Goal: Information Seeking & Learning: Learn about a topic

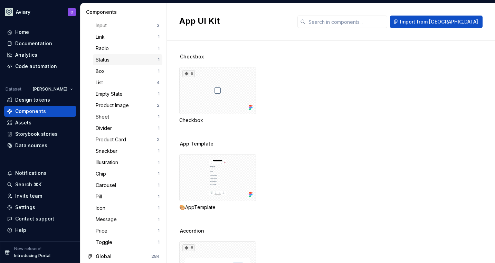
scroll to position [143, 0]
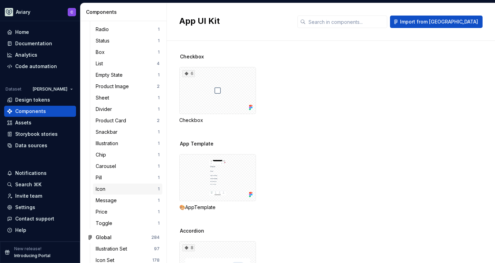
click at [106, 188] on div "Icon" at bounding box center [102, 189] width 12 height 7
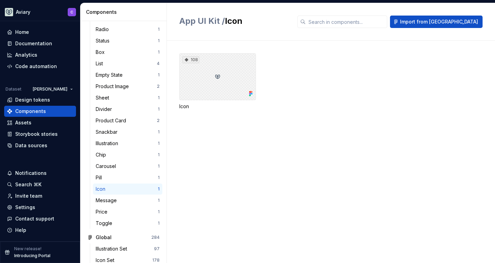
click at [233, 72] on div "108" at bounding box center [217, 76] width 77 height 47
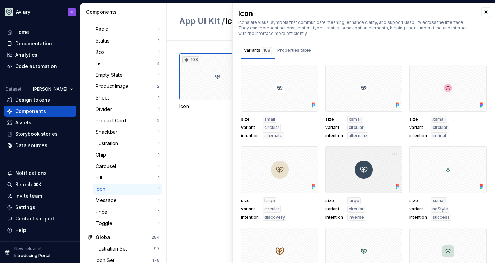
click at [375, 175] on div at bounding box center [363, 169] width 77 height 47
click at [390, 155] on button "button" at bounding box center [395, 154] width 10 height 10
click at [349, 200] on span "large" at bounding box center [354, 201] width 11 height 6
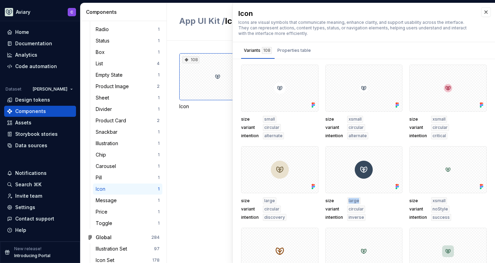
click at [349, 200] on span "large" at bounding box center [354, 201] width 11 height 6
click at [42, 98] on div "Design tokens" at bounding box center [32, 99] width 35 height 7
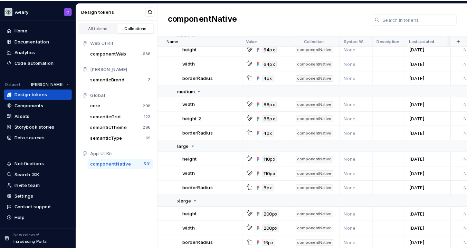
scroll to position [476, 0]
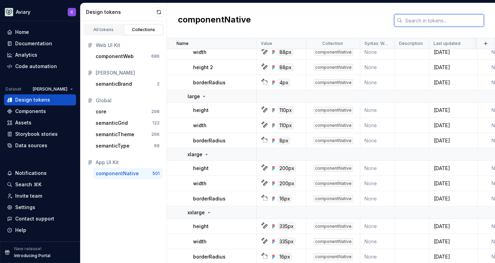
click at [408, 24] on input "text" at bounding box center [443, 20] width 82 height 12
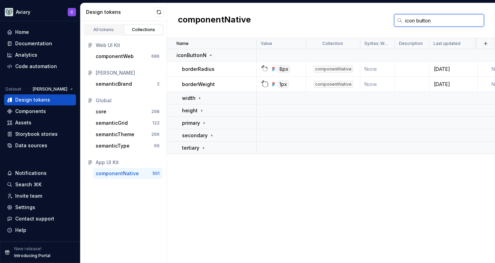
type input "icon button"
click at [203, 121] on icon at bounding box center [204, 123] width 6 height 6
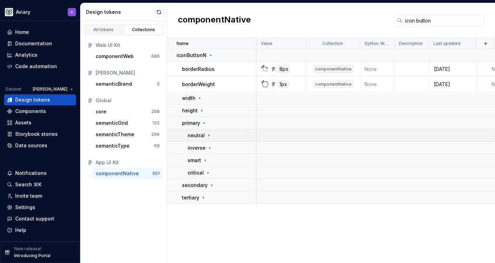
click at [206, 133] on icon at bounding box center [209, 136] width 6 height 6
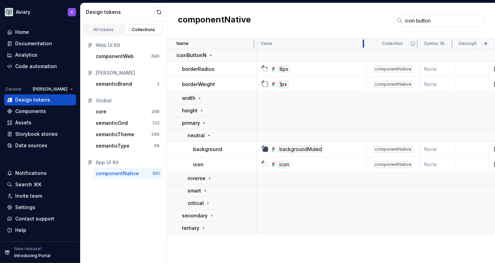
drag, startPoint x: 305, startPoint y: 41, endPoint x: 365, endPoint y: 38, distance: 59.8
click at [365, 38] on div at bounding box center [364, 43] width 6 height 11
click at [212, 55] on icon at bounding box center [211, 56] width 6 height 6
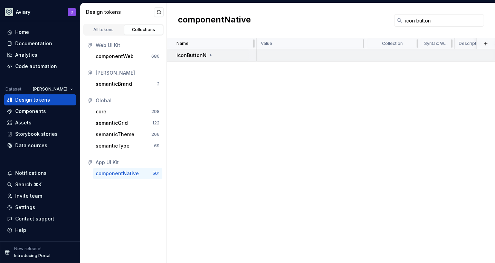
click at [212, 55] on icon at bounding box center [211, 56] width 6 height 6
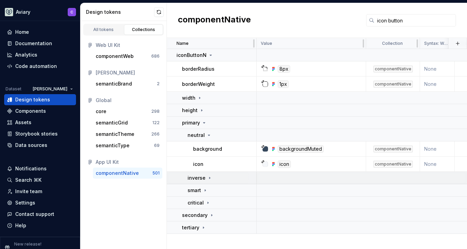
click at [211, 177] on icon at bounding box center [210, 179] width 6 height 6
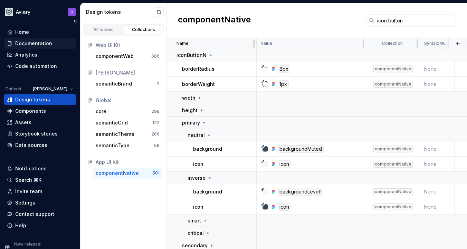
click at [40, 43] on div "Documentation" at bounding box center [33, 43] width 37 height 7
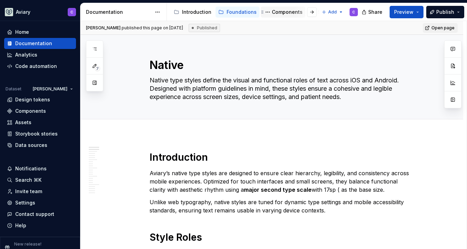
click at [277, 11] on div "Components" at bounding box center [287, 12] width 31 height 7
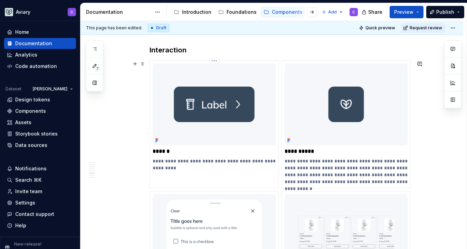
scroll to position [2870, 0]
click at [338, 114] on img at bounding box center [346, 104] width 123 height 82
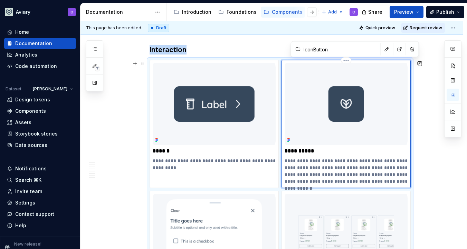
click at [316, 156] on div "**********" at bounding box center [346, 124] width 123 height 122
click at [395, 51] on button "button" at bounding box center [400, 50] width 10 height 10
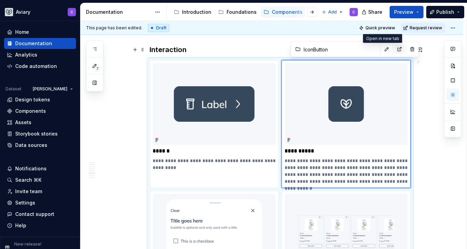
type textarea "*"
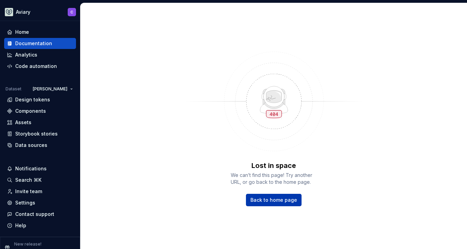
click at [278, 198] on span "Back to home page" at bounding box center [273, 200] width 47 height 7
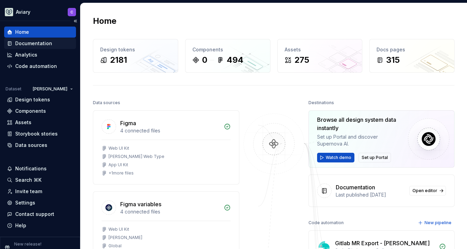
click at [41, 42] on div "Documentation" at bounding box center [33, 43] width 37 height 7
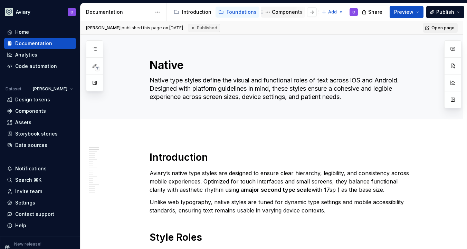
click at [286, 10] on div "Components" at bounding box center [287, 12] width 31 height 7
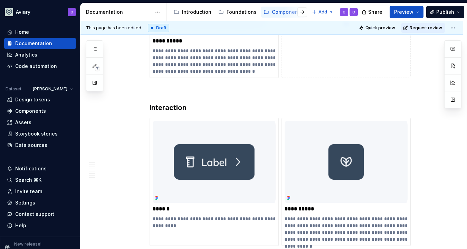
scroll to position [2908, 0]
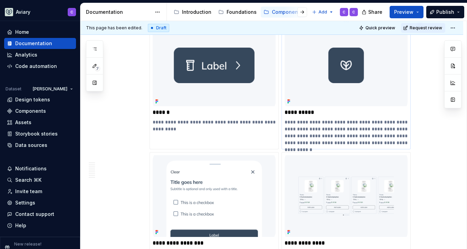
click at [312, 94] on img at bounding box center [346, 66] width 123 height 82
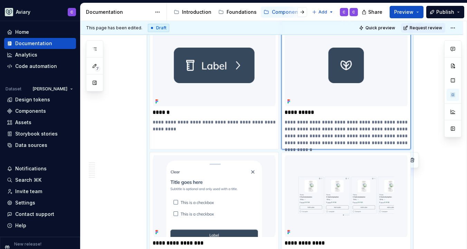
click at [312, 94] on img at bounding box center [346, 66] width 123 height 82
click at [341, 69] on img at bounding box center [346, 66] width 123 height 82
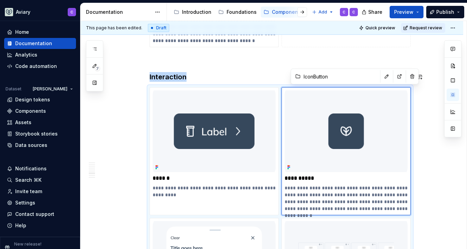
scroll to position [2846, 0]
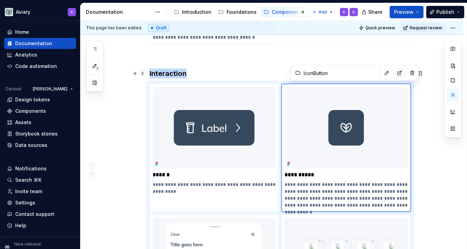
click at [395, 75] on button "button" at bounding box center [400, 73] width 10 height 10
click at [96, 82] on button "button" at bounding box center [94, 83] width 12 height 12
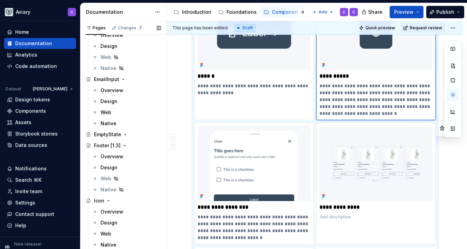
scroll to position [971, 0]
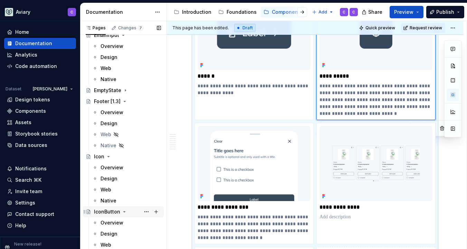
click at [113, 210] on div "IconButton" at bounding box center [107, 212] width 26 height 7
click at [112, 224] on div "Overview" at bounding box center [112, 223] width 23 height 7
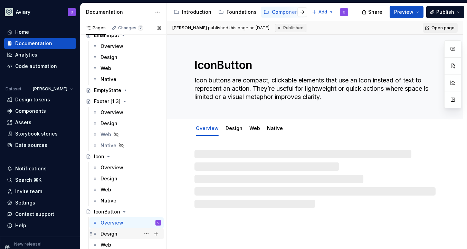
click at [109, 235] on div "Design" at bounding box center [109, 234] width 17 height 7
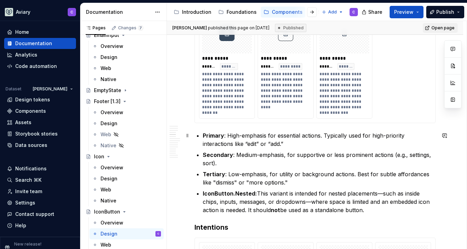
scroll to position [316, 0]
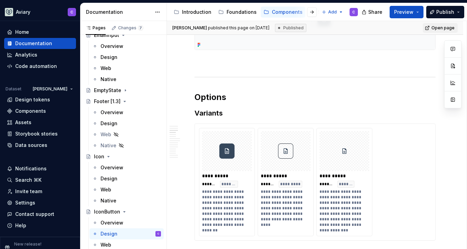
type textarea "*"
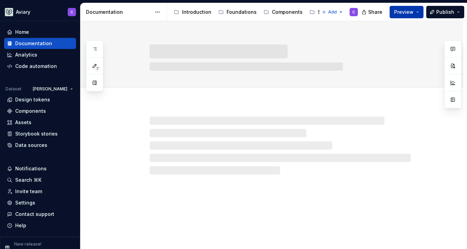
click at [417, 9] on button "Preview" at bounding box center [407, 12] width 34 height 12
